Goal: Entertainment & Leisure: Consume media (video, audio)

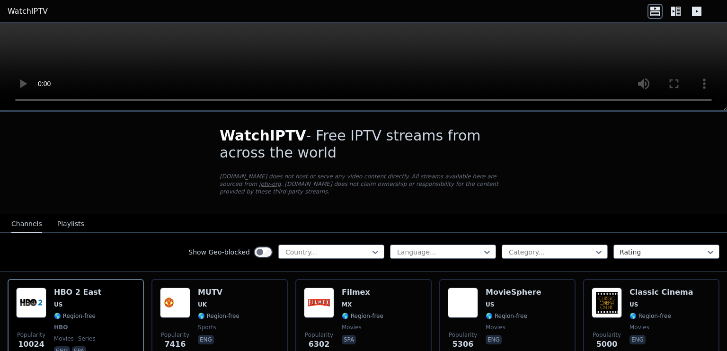
scroll to position [21, 0]
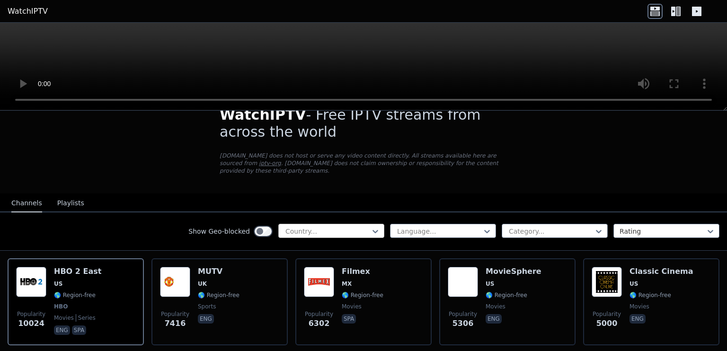
click at [308, 227] on div at bounding box center [327, 231] width 86 height 9
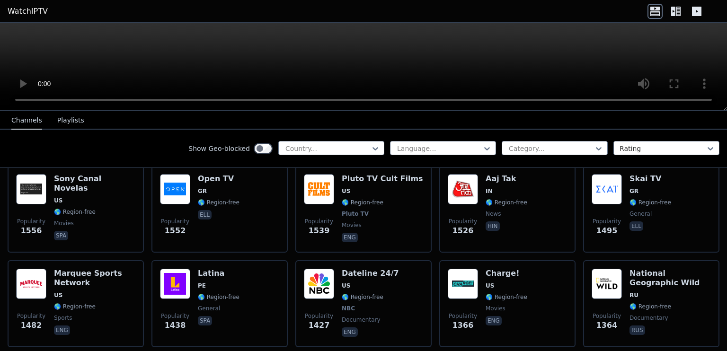
scroll to position [871, 0]
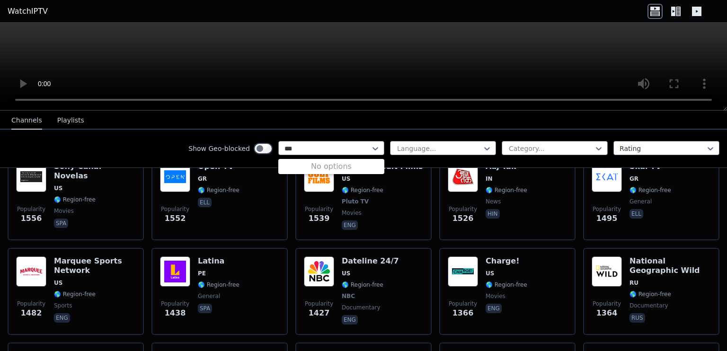
type input "***"
click at [60, 113] on button "Playlists" at bounding box center [70, 121] width 27 height 18
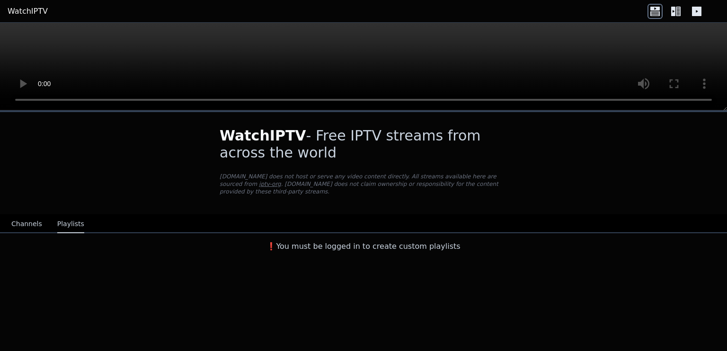
scroll to position [0, 0]
click at [18, 215] on button "Channels" at bounding box center [26, 224] width 31 height 18
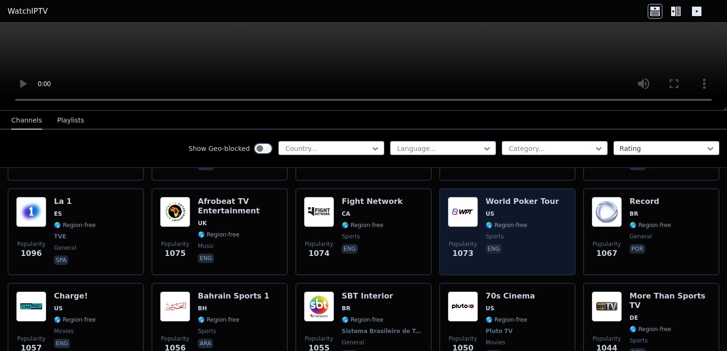
scroll to position [1372, 0]
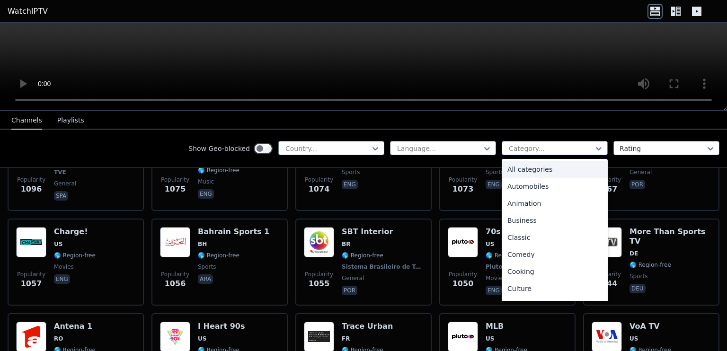
click at [549, 141] on div "Category..." at bounding box center [554, 148] width 106 height 14
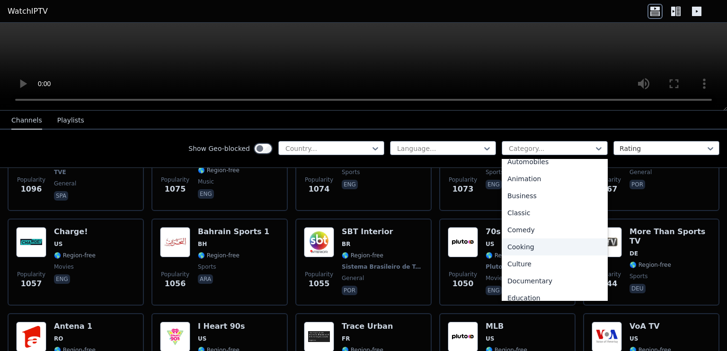
scroll to position [26, 0]
type input "**"
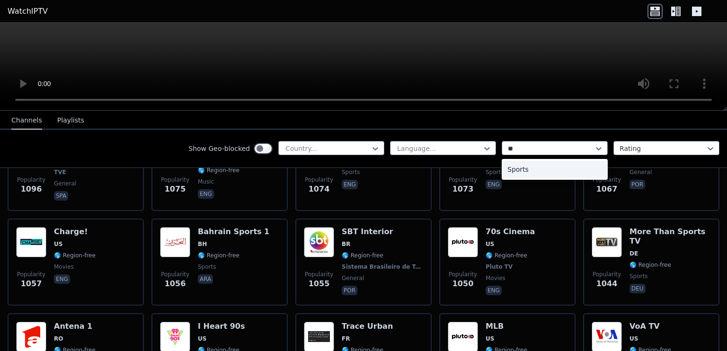
scroll to position [0, 0]
click at [514, 173] on div "Sports" at bounding box center [554, 169] width 106 height 17
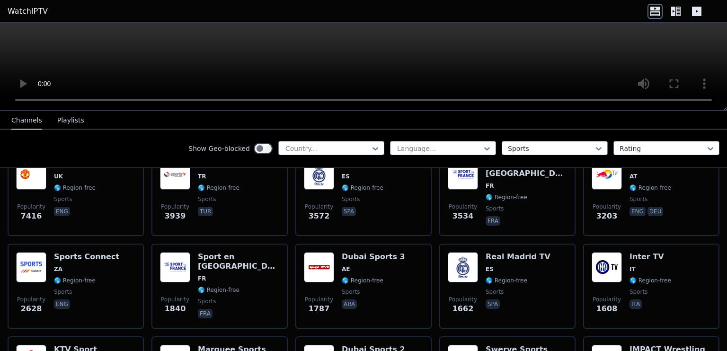
scroll to position [228, 0]
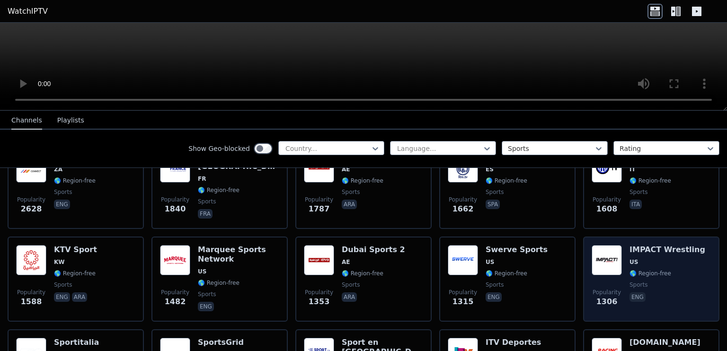
click at [613, 251] on img at bounding box center [606, 260] width 30 height 30
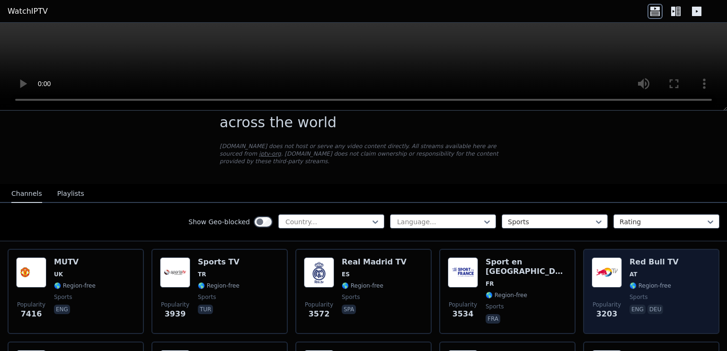
scroll to position [185, 0]
